Goal: Information Seeking & Learning: Learn about a topic

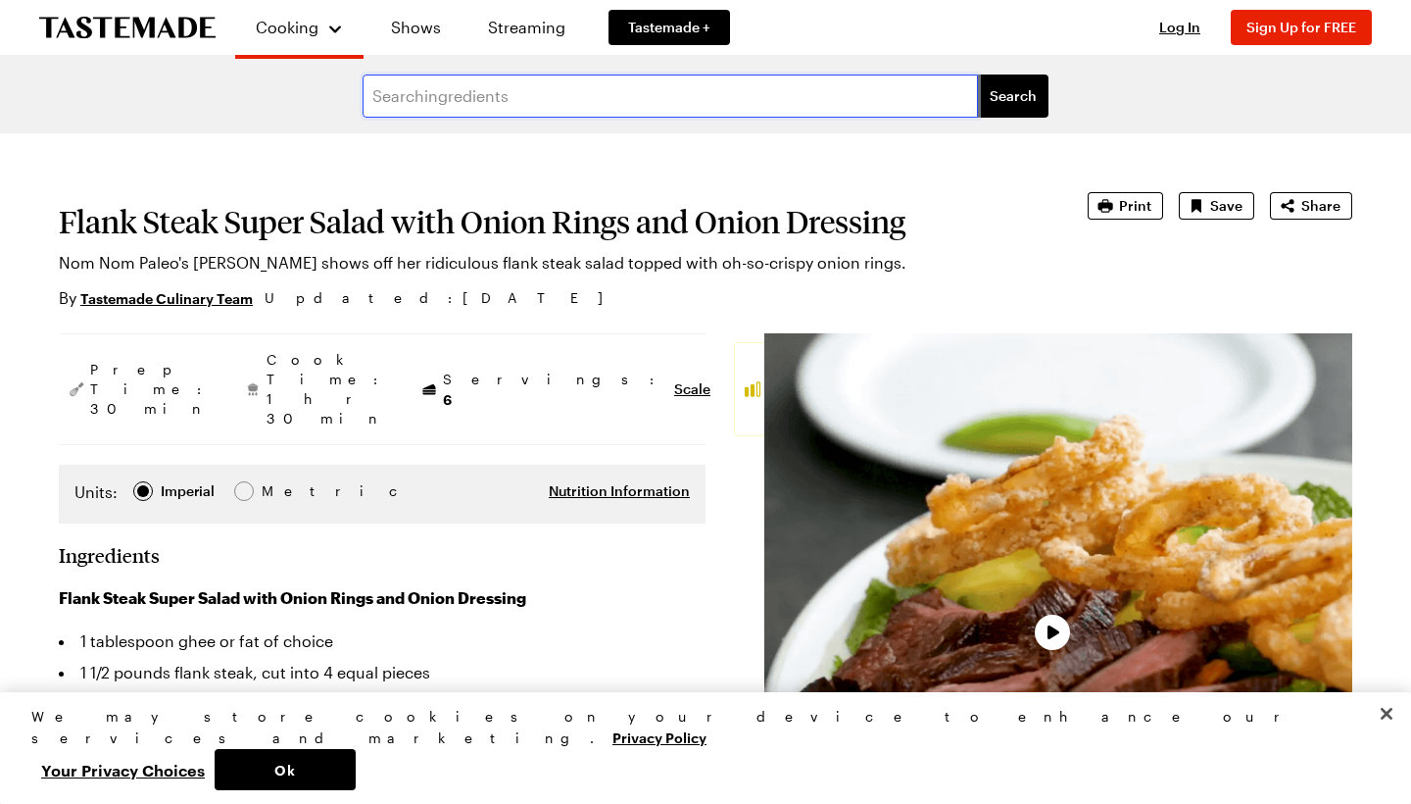
click at [429, 101] on input "text" at bounding box center [671, 95] width 616 height 43
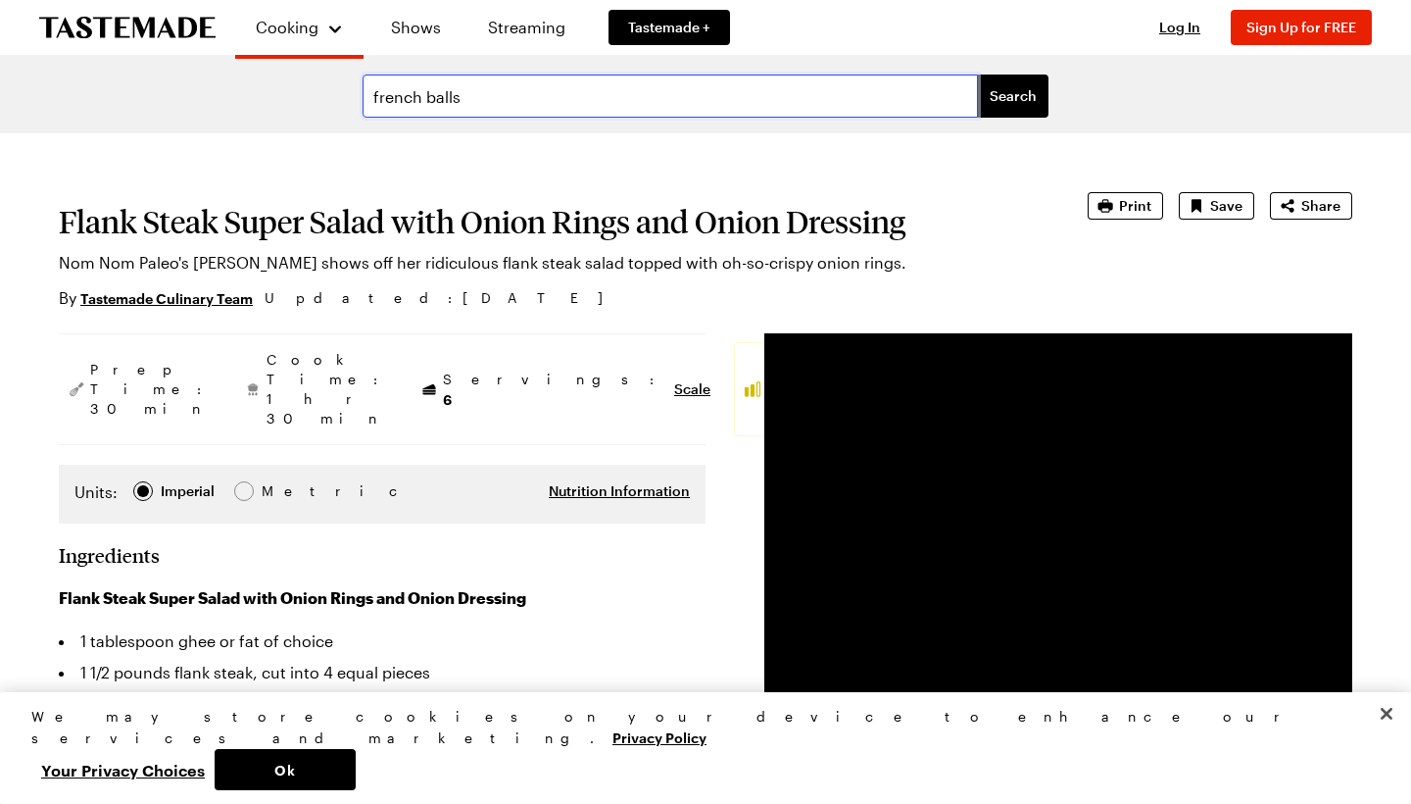
click at [375, 93] on input "french balls" at bounding box center [671, 95] width 616 height 43
type input "fried french balls"
click at [1012, 87] on span "Search" at bounding box center [1013, 96] width 47 height 20
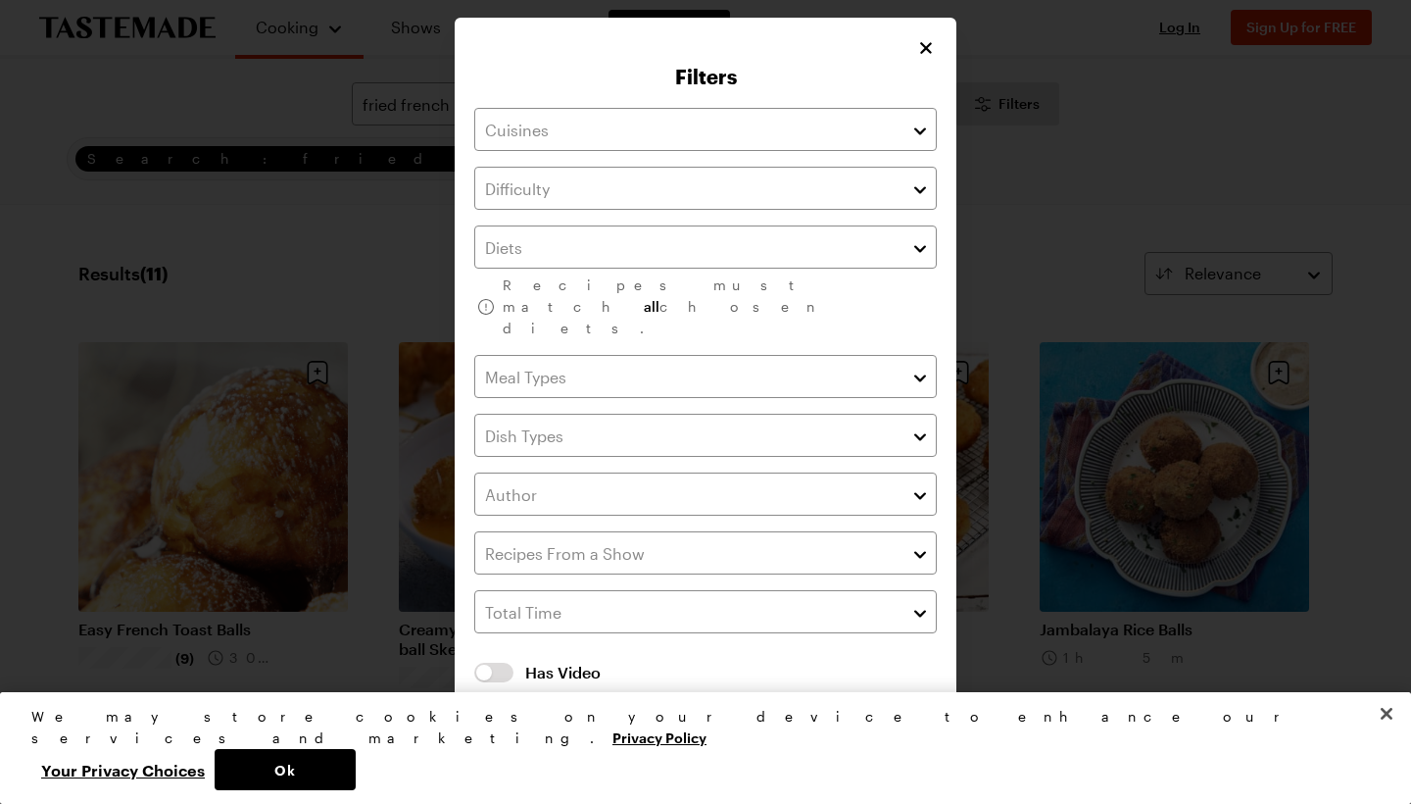
click at [932, 58] on icon "Close" at bounding box center [926, 48] width 20 height 20
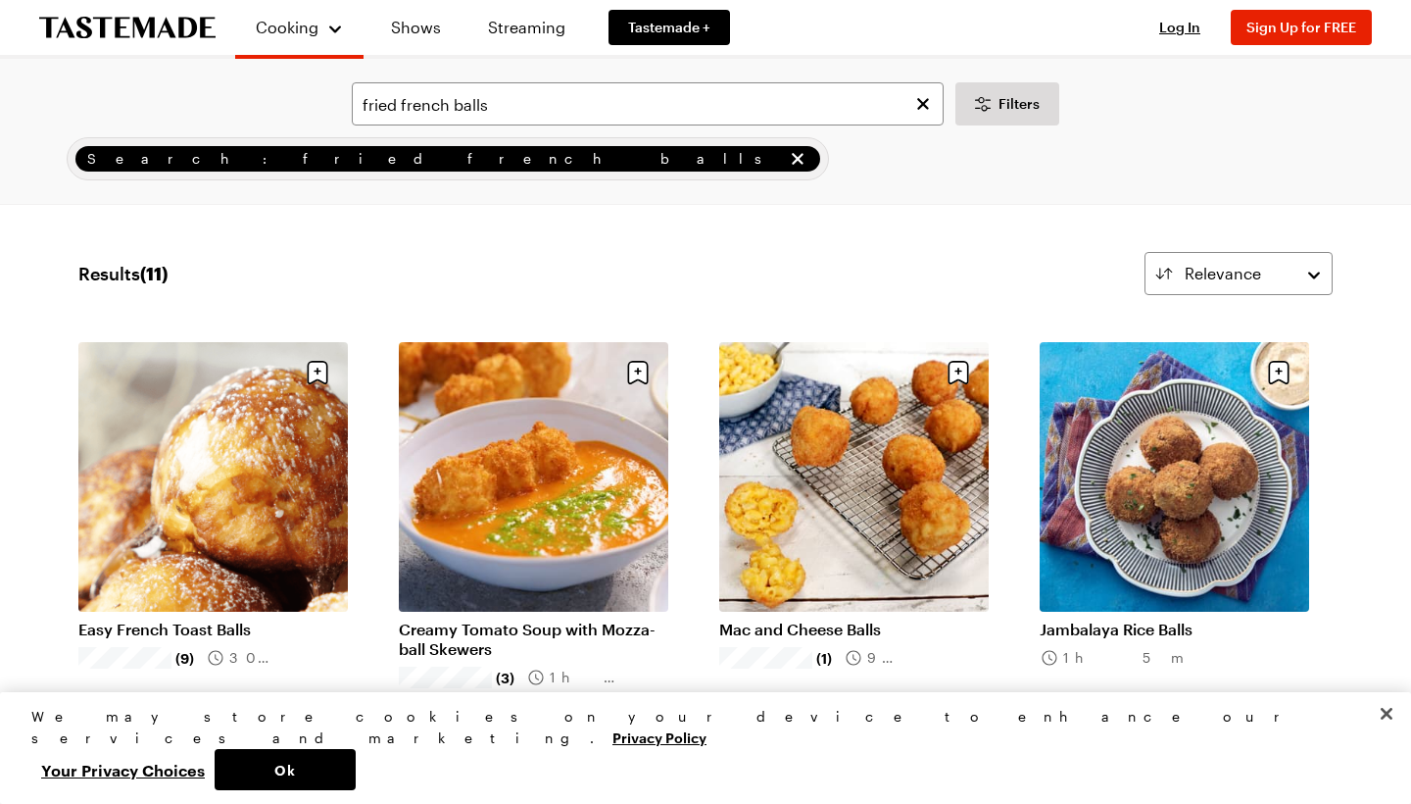
click at [246, 619] on link "Easy French Toast Balls" at bounding box center [213, 629] width 270 height 20
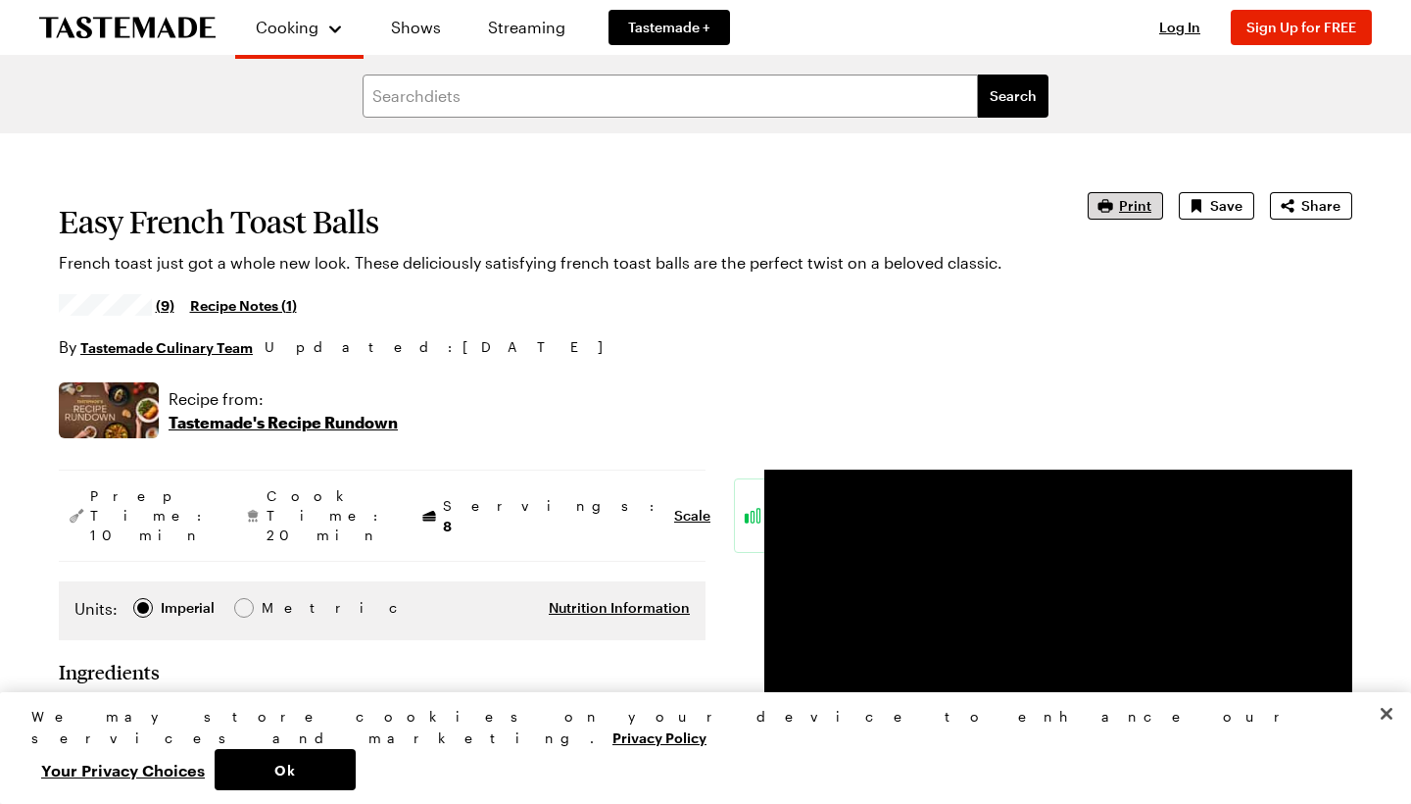
click at [1129, 202] on span "Print" at bounding box center [1135, 206] width 32 height 20
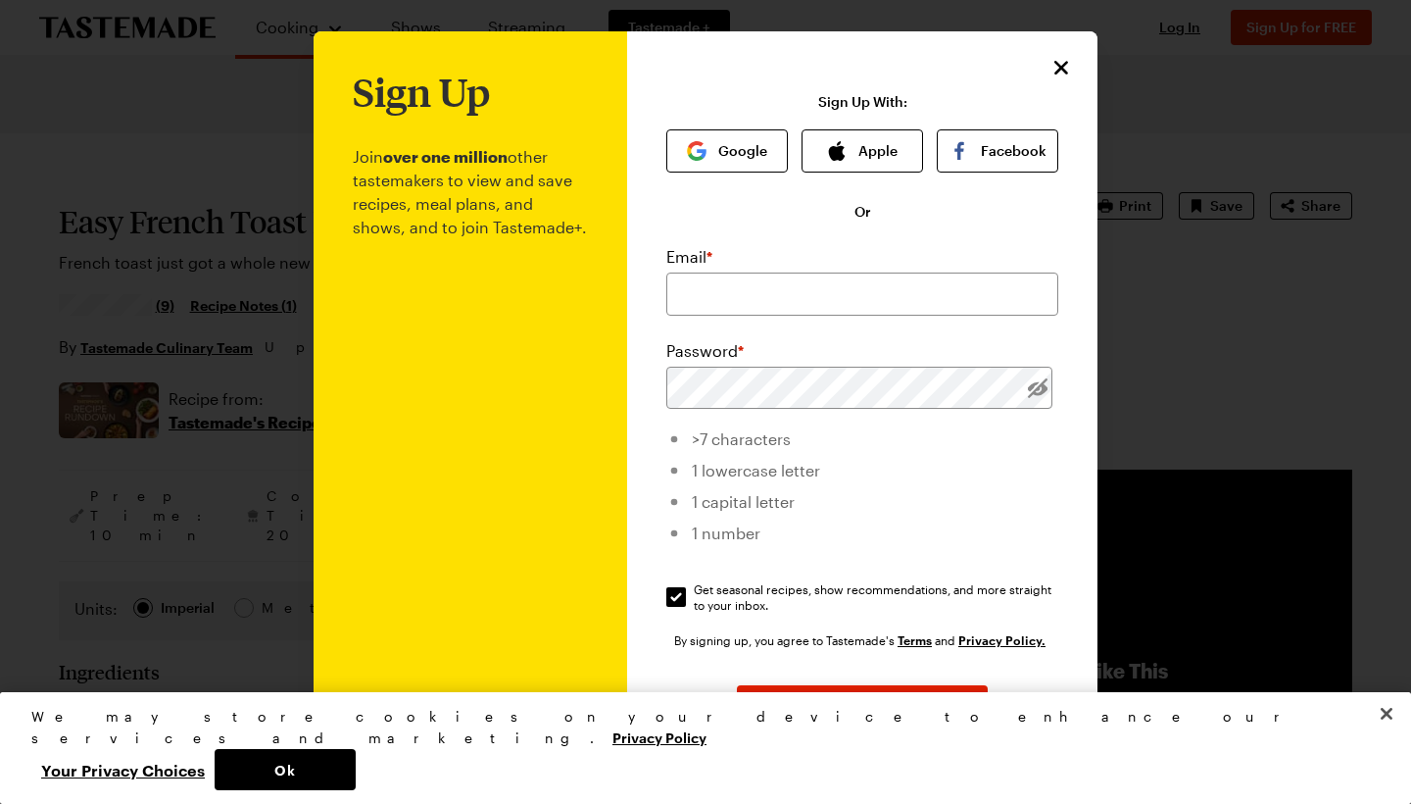
click at [1063, 69] on icon "Close" at bounding box center [1062, 68] width 14 height 14
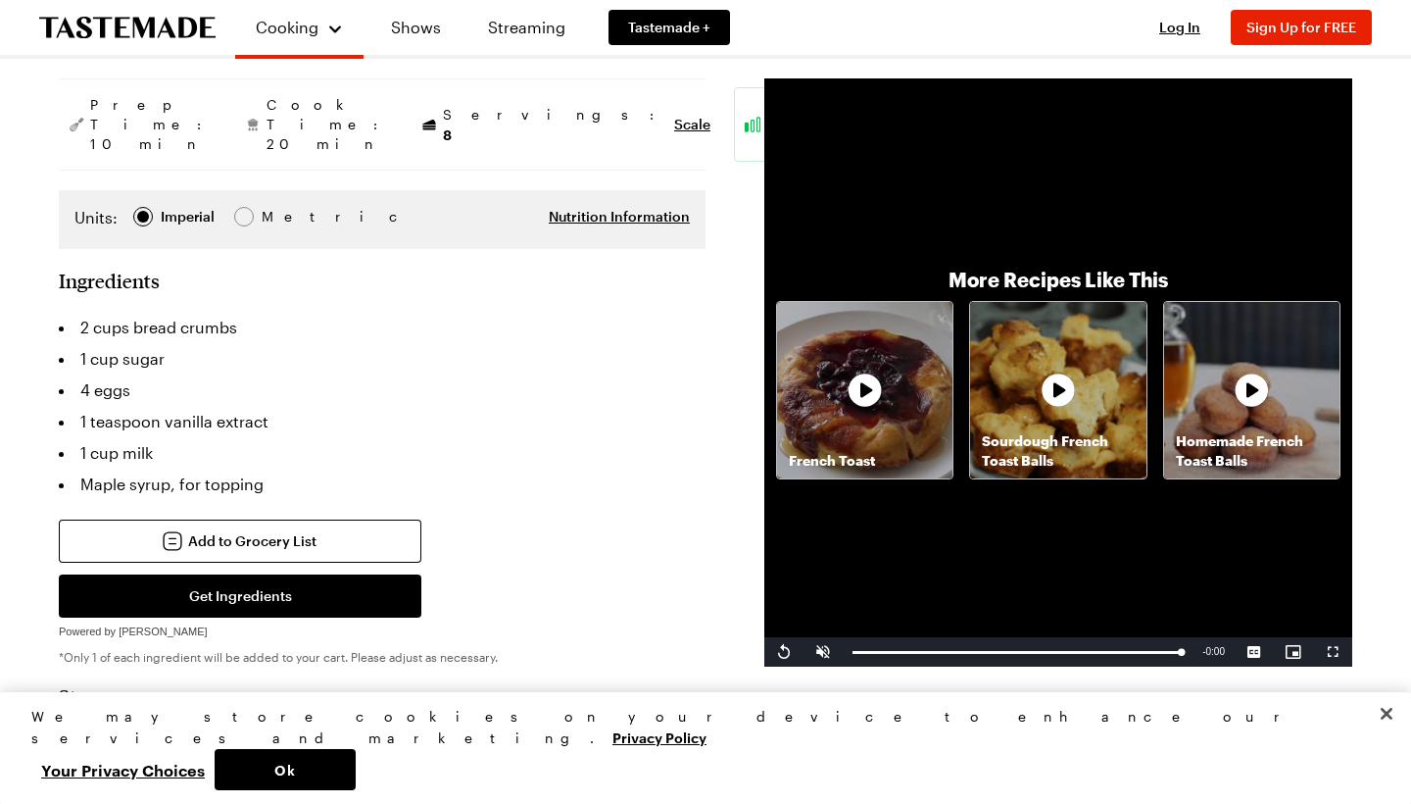
scroll to position [376, 0]
